Goal: Information Seeking & Learning: Learn about a topic

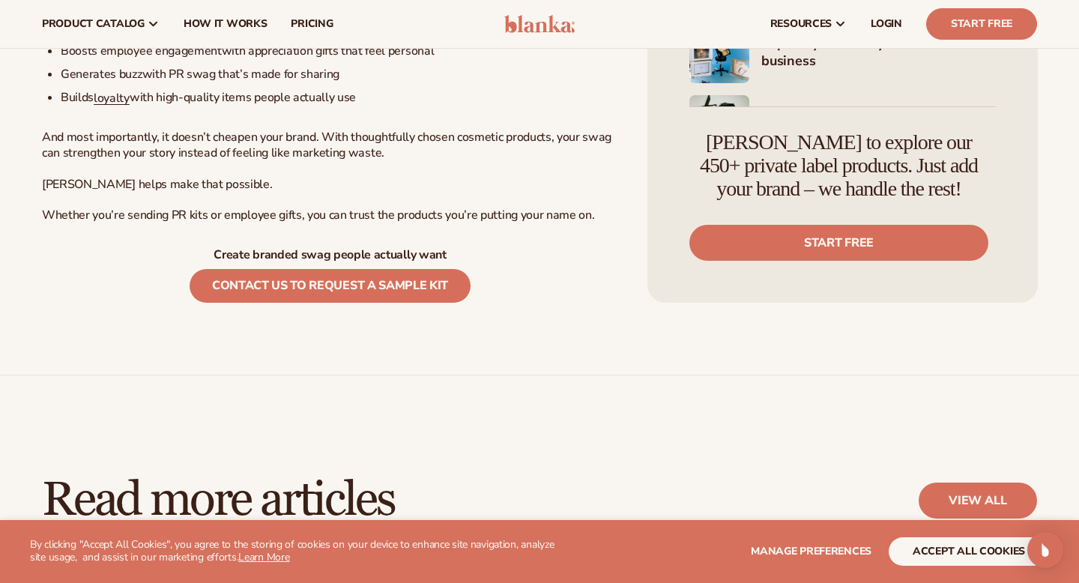
scroll to position [8121, 0]
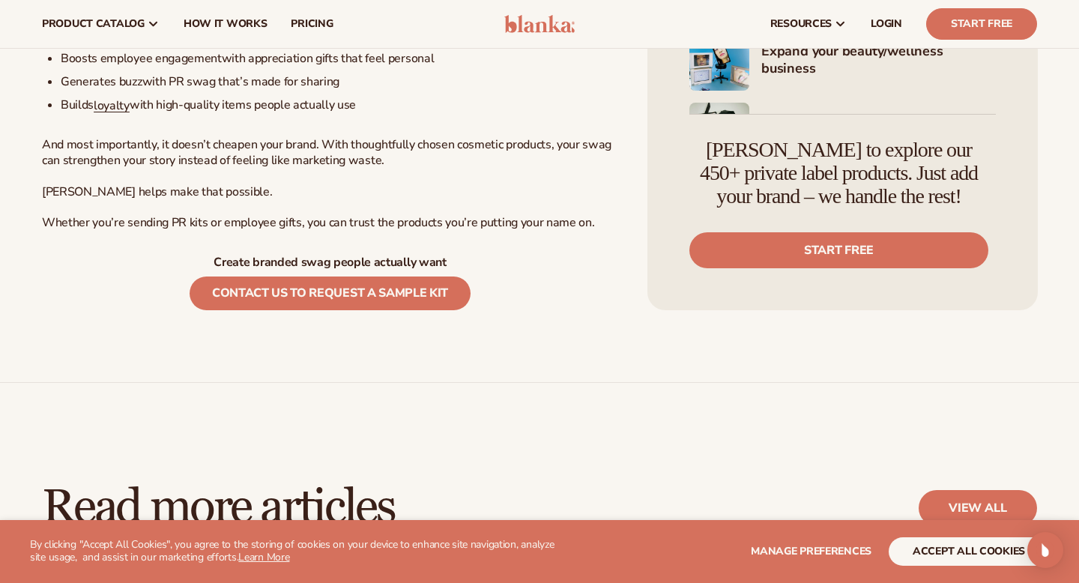
click at [319, 169] on span "And most importantly, it doesn’t cheapen your brand. With thoughtfully chosen c…" at bounding box center [327, 152] width 570 height 32
click at [373, 231] on span "Whether you’re sending PR kits or employee gifts, you can trust the products yo…" at bounding box center [318, 222] width 552 height 16
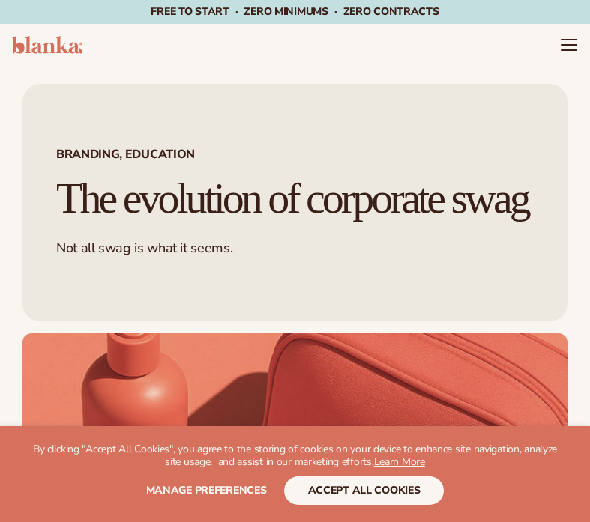
click at [260, 222] on h1 "The evolution of corporate swag" at bounding box center [294, 199] width 477 height 46
